Goal: Information Seeking & Learning: Check status

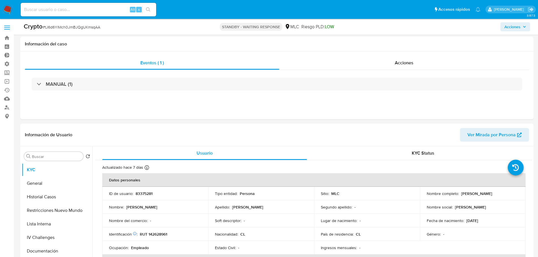
select select "10"
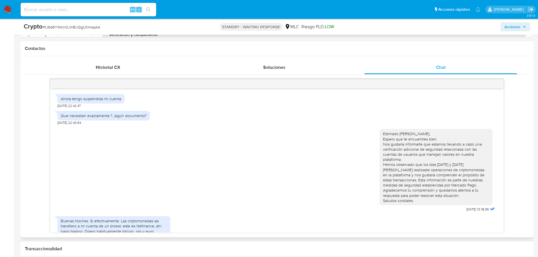
scroll to position [240, 0]
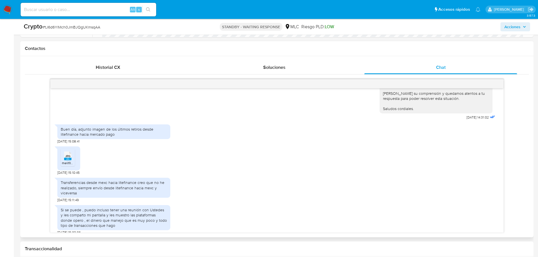
click at [69, 158] on rect at bounding box center [67, 159] width 7 height 3
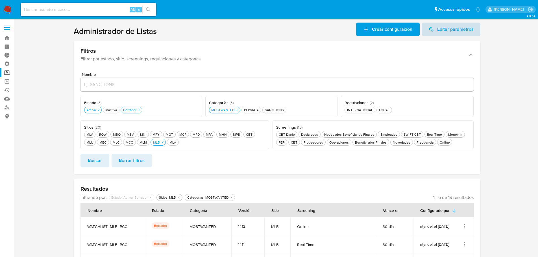
click at [448, 32] on span "Editar parámetros" at bounding box center [455, 30] width 36 height 14
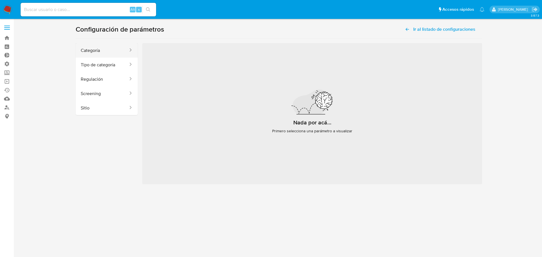
click at [103, 50] on button "Categoría" at bounding box center [102, 50] width 53 height 14
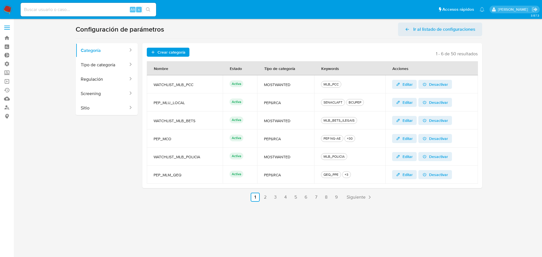
click at [419, 29] on span "Ir al listado de configuraciones" at bounding box center [444, 30] width 62 height 14
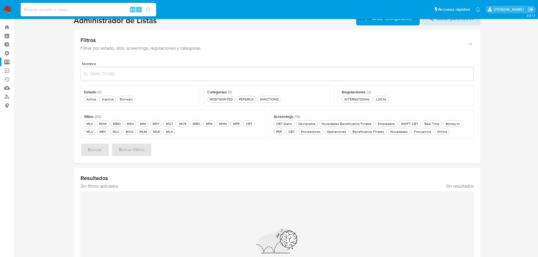
scroll to position [28, 0]
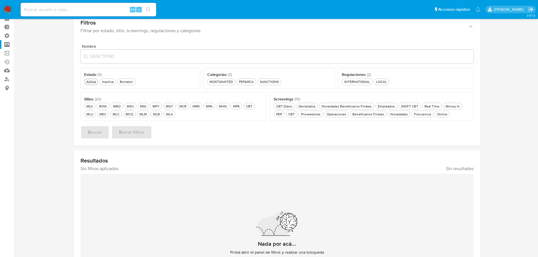
click at [92, 83] on div "Activa Activa" at bounding box center [91, 81] width 12 height 5
click at [223, 84] on button "MOSTWANTED MOSTWANTED" at bounding box center [221, 81] width 28 height 7
click at [155, 116] on div "MLB MLB" at bounding box center [156, 114] width 9 height 5
click at [91, 133] on span "Buscar" at bounding box center [95, 132] width 14 height 12
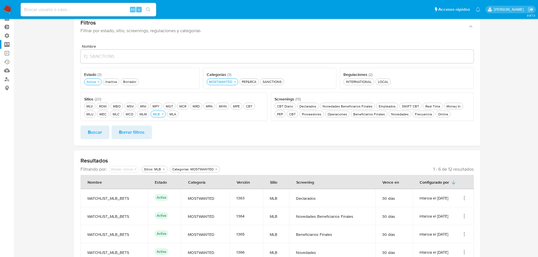
scroll to position [93, 0]
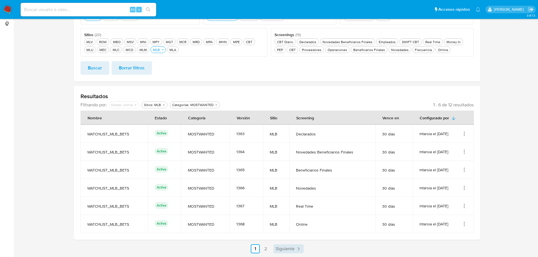
click at [289, 251] on span "Siguiente" at bounding box center [284, 249] width 19 height 5
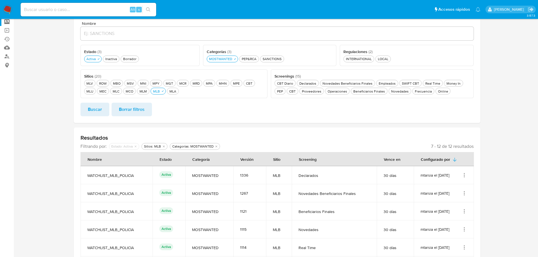
scroll to position [8, 0]
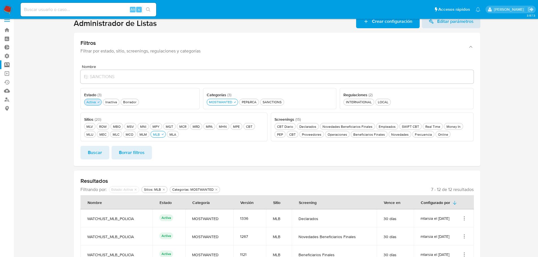
click at [90, 104] on div "Activa Activa" at bounding box center [91, 102] width 12 height 5
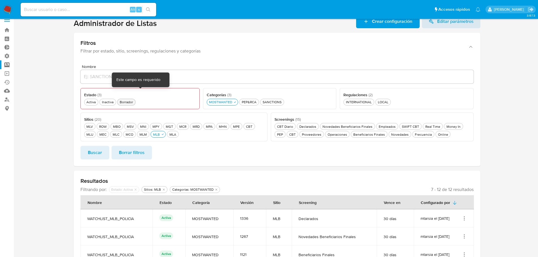
click at [131, 99] on button "Borrador Borrador" at bounding box center [126, 102] width 18 height 7
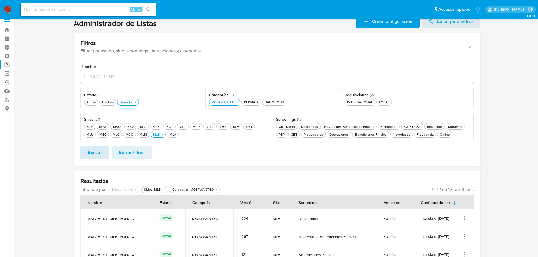
click at [99, 154] on span "Buscar" at bounding box center [95, 152] width 14 height 12
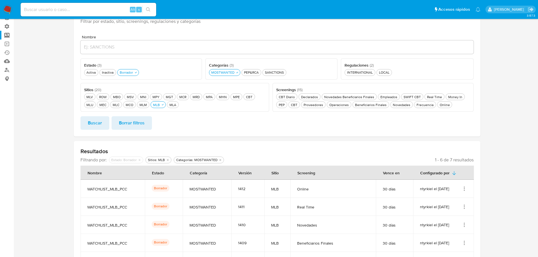
scroll to position [93, 0]
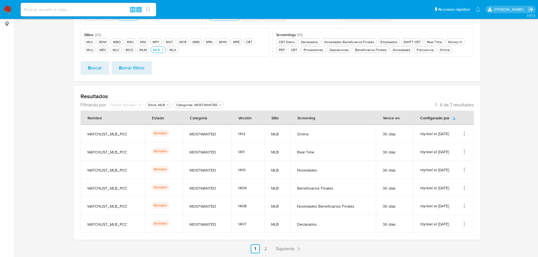
click at [462, 130] on td "ntyrkiel el 09/09/2025" at bounding box center [443, 134] width 61 height 18
click at [464, 132] on icon "Acciones" at bounding box center [464, 132] width 1 height 1
click at [446, 146] on button "Ver detalles" at bounding box center [441, 146] width 51 height 15
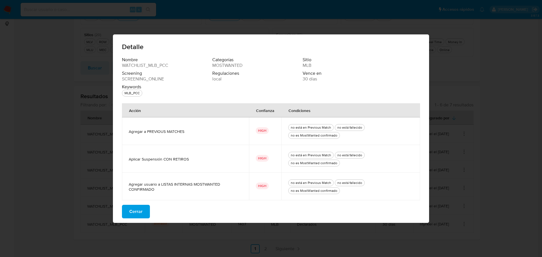
click at [132, 211] on span "Cerrar" at bounding box center [135, 211] width 13 height 12
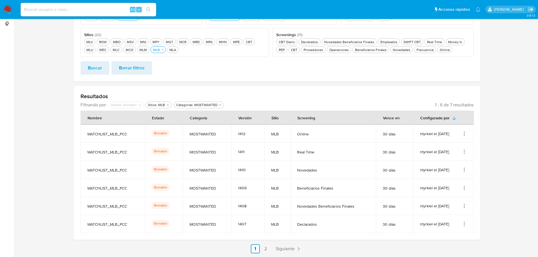
click at [468, 152] on td "ntyrkiel el 09/09/2025" at bounding box center [443, 152] width 61 height 18
click at [462, 152] on icon "Acciones" at bounding box center [464, 152] width 6 height 6
click at [453, 165] on button "Ver detalles" at bounding box center [441, 164] width 51 height 15
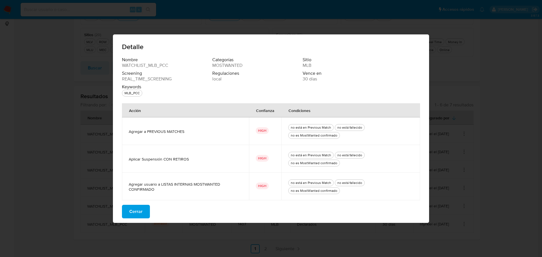
click at [135, 211] on span "Cerrar" at bounding box center [135, 211] width 13 height 12
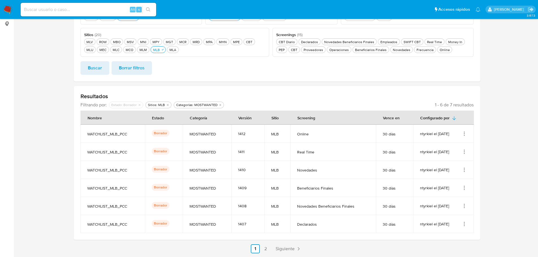
click at [463, 171] on icon "Acciones" at bounding box center [464, 170] width 6 height 6
click at [443, 188] on button "Ver detalles" at bounding box center [441, 183] width 51 height 15
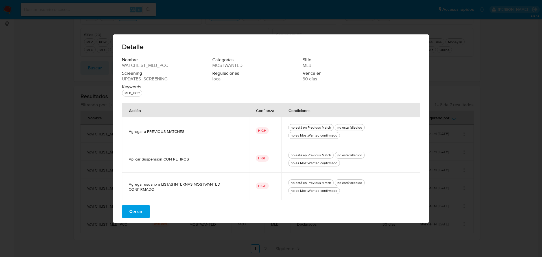
click at [140, 213] on span "Cerrar" at bounding box center [135, 211] width 13 height 12
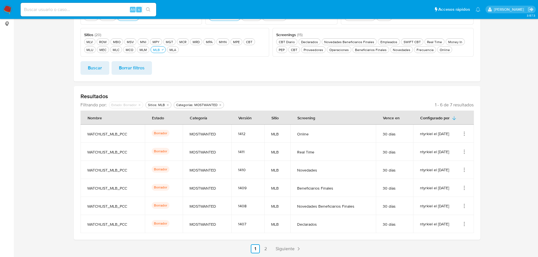
click at [463, 188] on icon "Acciones" at bounding box center [464, 188] width 6 height 6
click at [452, 197] on button "Ver detalles" at bounding box center [441, 201] width 51 height 15
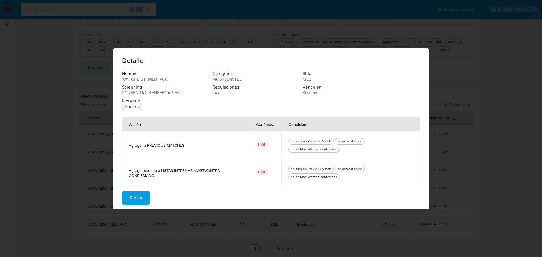
click at [132, 198] on span "Cerrar" at bounding box center [135, 198] width 13 height 12
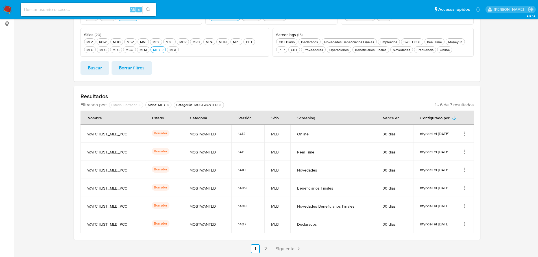
click at [463, 206] on icon "Acciones" at bounding box center [464, 206] width 6 height 6
click at [445, 218] on button "Ver detalles" at bounding box center [441, 219] width 51 height 15
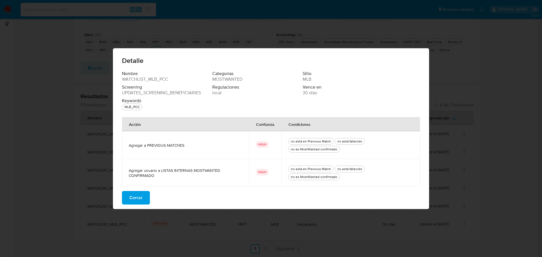
click at [141, 199] on span "Cerrar" at bounding box center [135, 198] width 13 height 12
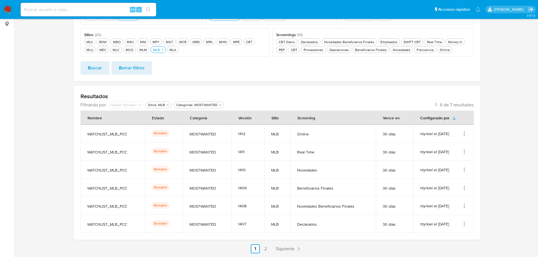
click at [465, 226] on icon "Acciones" at bounding box center [464, 224] width 6 height 6
click at [434, 197] on button "Ver detalles" at bounding box center [441, 195] width 51 height 15
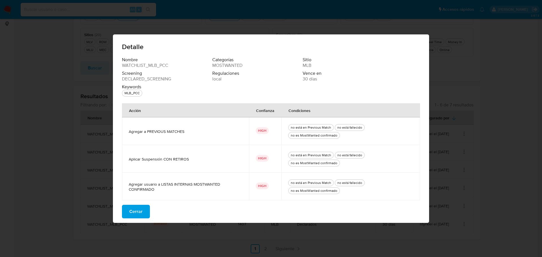
click at [133, 214] on span "Cerrar" at bounding box center [135, 211] width 13 height 12
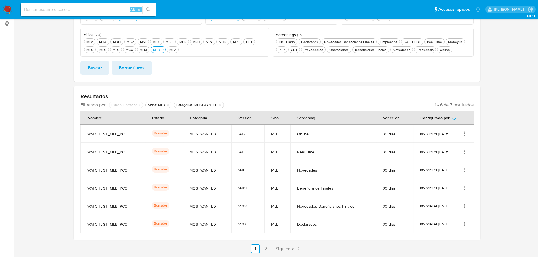
click at [465, 135] on icon "Acciones" at bounding box center [464, 134] width 6 height 6
click at [447, 145] on button "Ver detalles" at bounding box center [441, 146] width 51 height 15
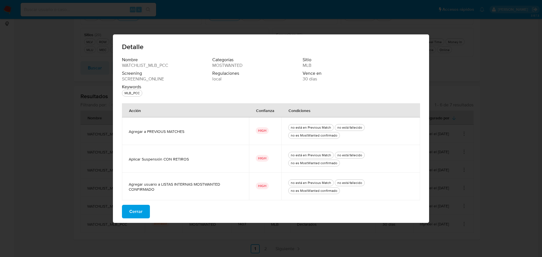
click at [136, 209] on span "Cerrar" at bounding box center [135, 211] width 13 height 12
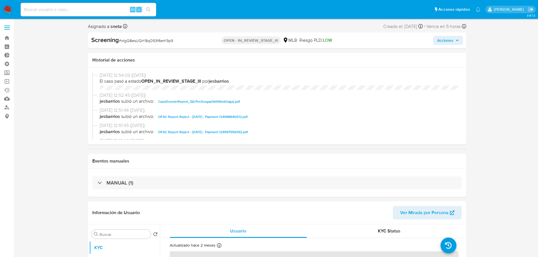
select select "10"
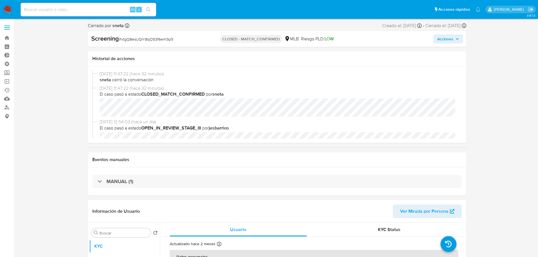
select select "10"
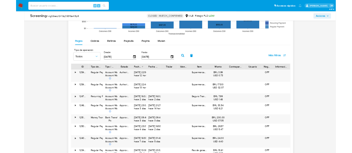
scroll to position [649, 0]
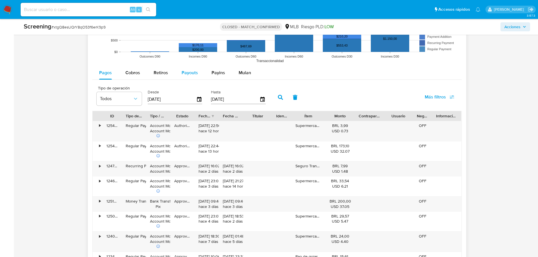
click at [192, 74] on span "Payouts" at bounding box center [189, 72] width 16 height 6
select select "10"
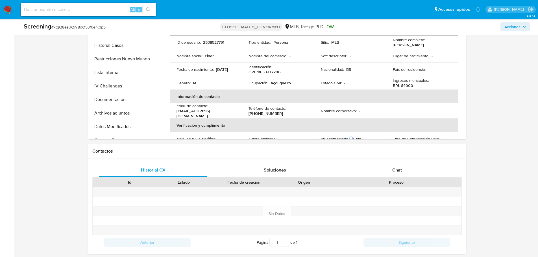
scroll to position [282, 0]
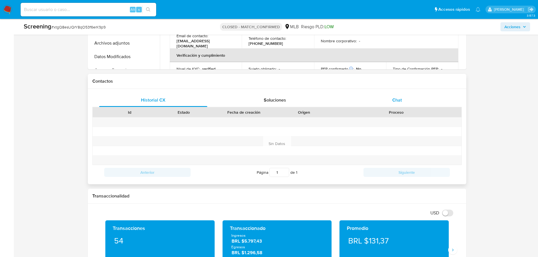
click at [391, 97] on div "Chat" at bounding box center [397, 100] width 108 height 14
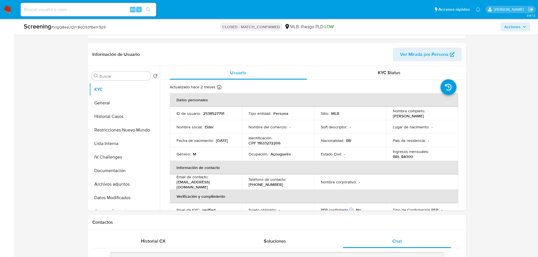
scroll to position [0, 0]
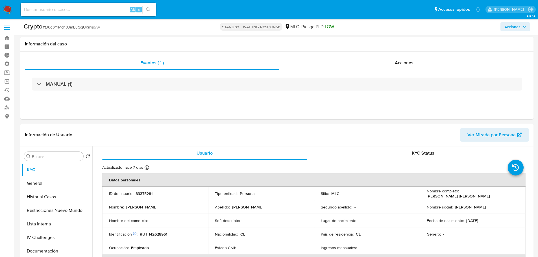
select select "10"
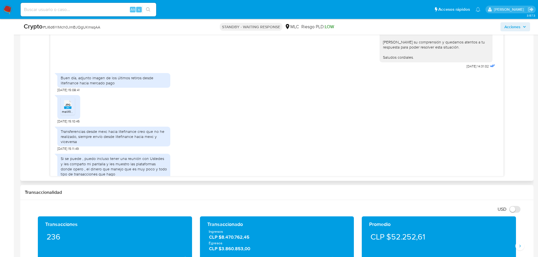
scroll to position [127, 0]
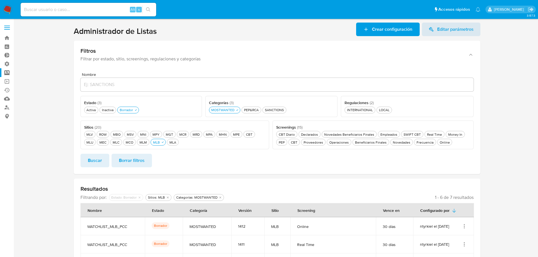
scroll to position [93, 0]
